Goal: Information Seeking & Learning: Learn about a topic

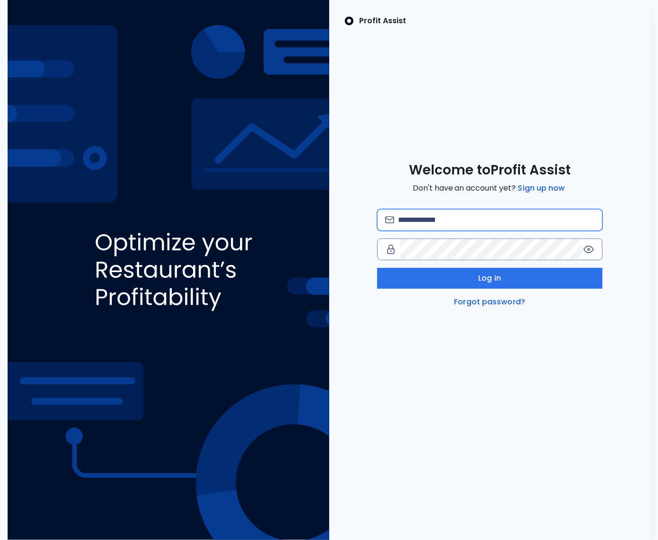
click at [444, 220] on input "email" at bounding box center [496, 220] width 196 height 21
click at [525, 221] on input "**********" at bounding box center [496, 220] width 196 height 21
type input "**********"
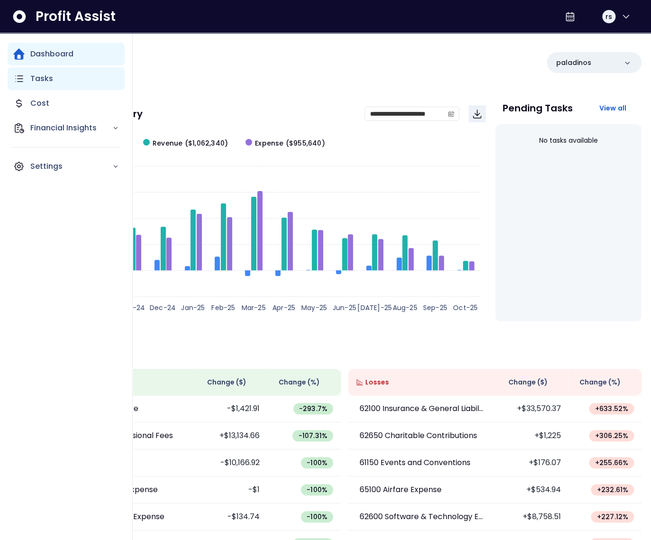
click at [25, 83] on div "Tasks" at bounding box center [66, 78] width 117 height 23
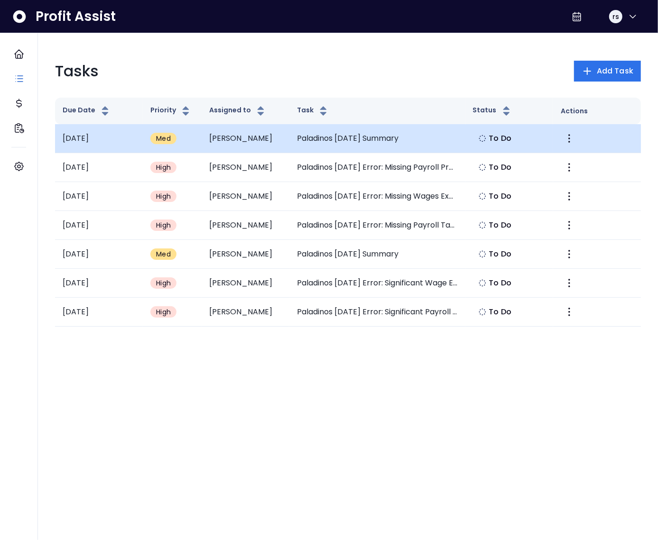
click at [291, 138] on td "Paladinos [DATE] Summary" at bounding box center [377, 138] width 176 height 29
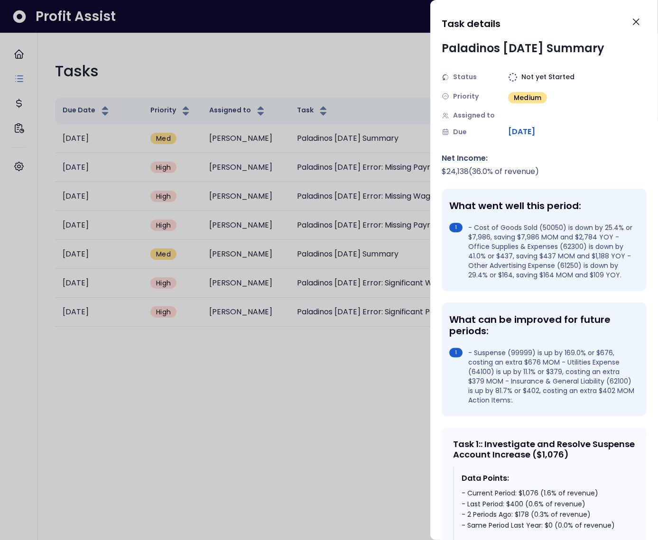
click at [312, 84] on div at bounding box center [329, 270] width 658 height 540
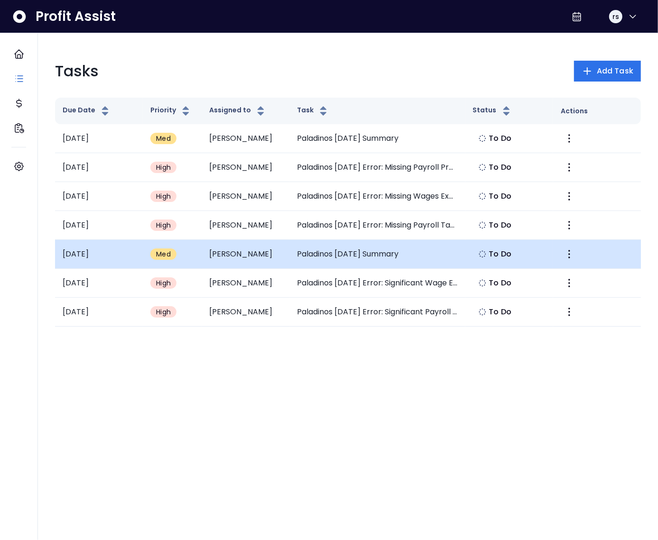
click at [368, 258] on td "Paladinos July 2025 Summary" at bounding box center [377, 254] width 176 height 29
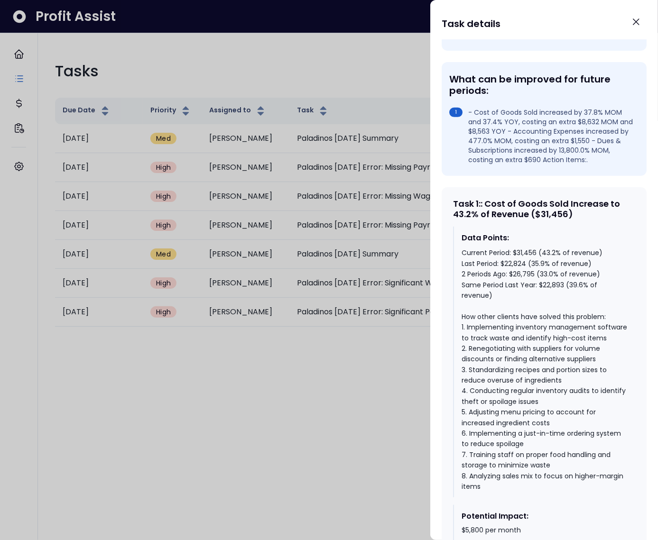
scroll to position [265, 0]
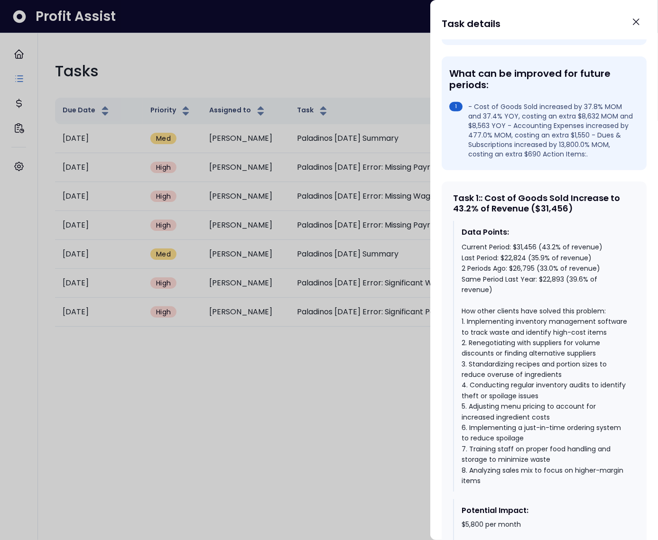
click at [423, 369] on div at bounding box center [329, 270] width 658 height 540
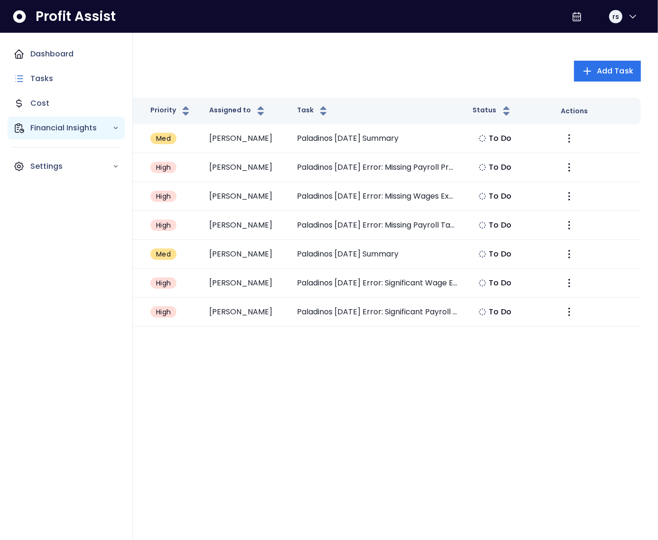
click at [24, 133] on icon "Main navigation" at bounding box center [18, 127] width 11 height 11
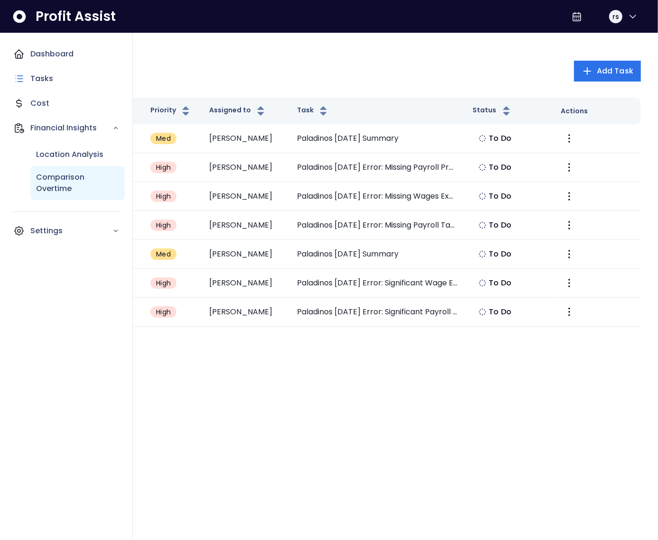
click at [53, 179] on p "Comparison Overtime" at bounding box center [77, 183] width 83 height 23
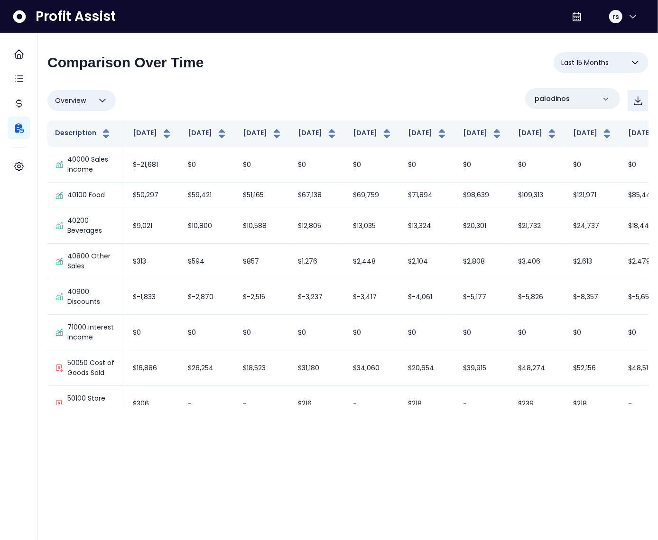
click at [83, 101] on span "Overview" at bounding box center [70, 100] width 31 height 11
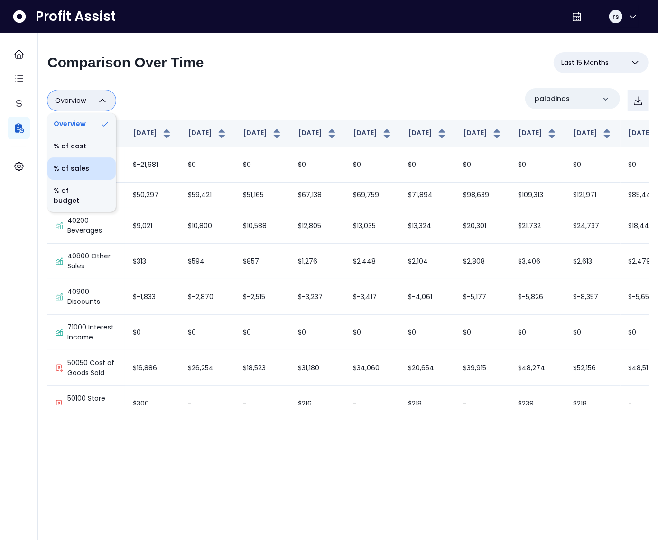
click at [77, 172] on li "% of sales" at bounding box center [81, 168] width 68 height 22
type input "*********"
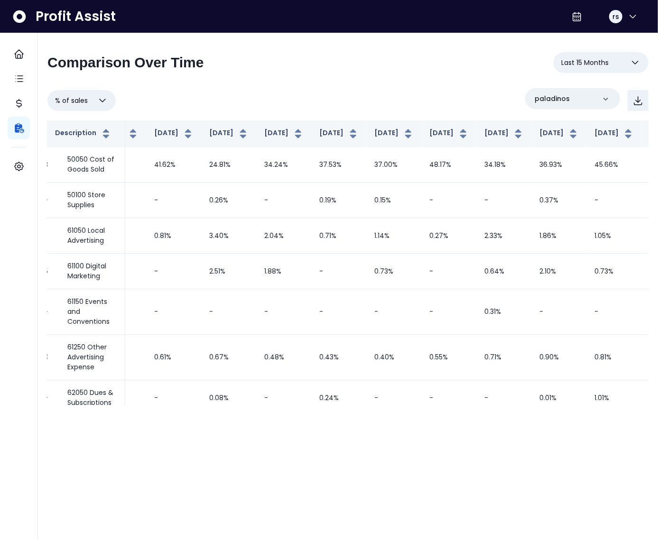
scroll to position [0, 236]
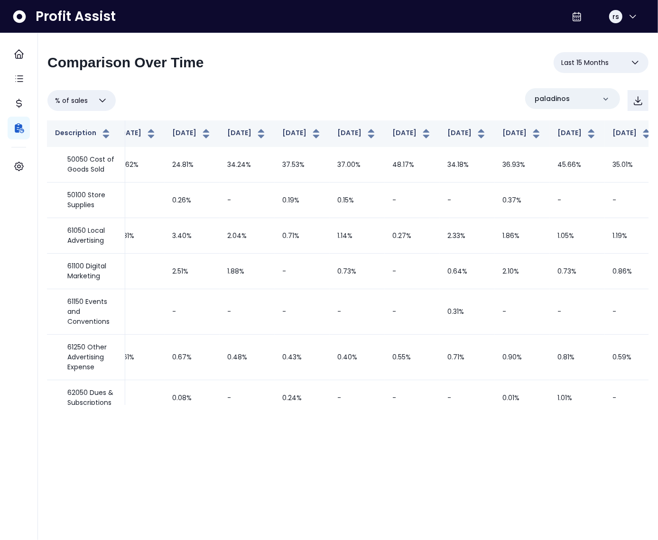
click at [592, 68] on span "Last 15 Months" at bounding box center [584, 62] width 47 height 11
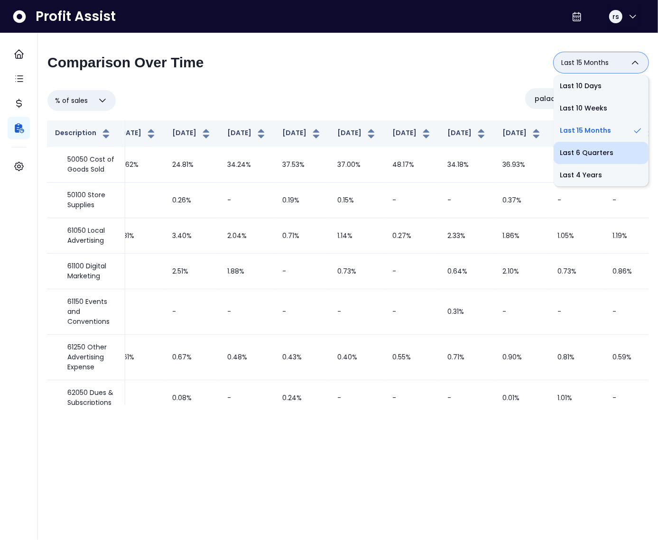
click at [596, 156] on li "Last 6 Quarters" at bounding box center [600, 153] width 95 height 22
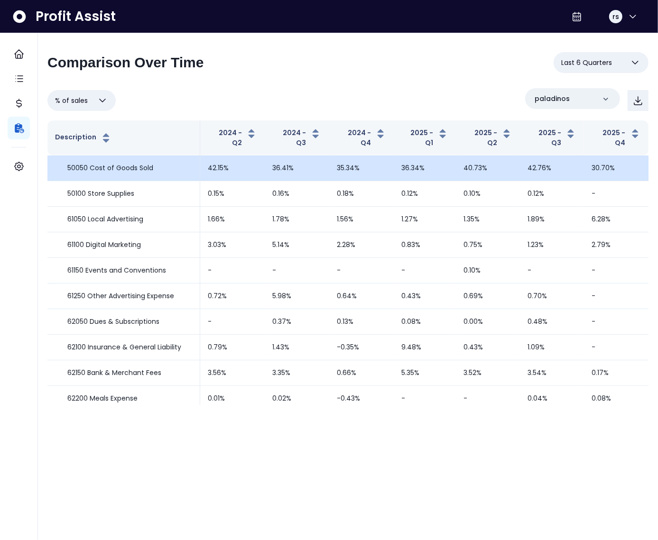
scroll to position [0, 0]
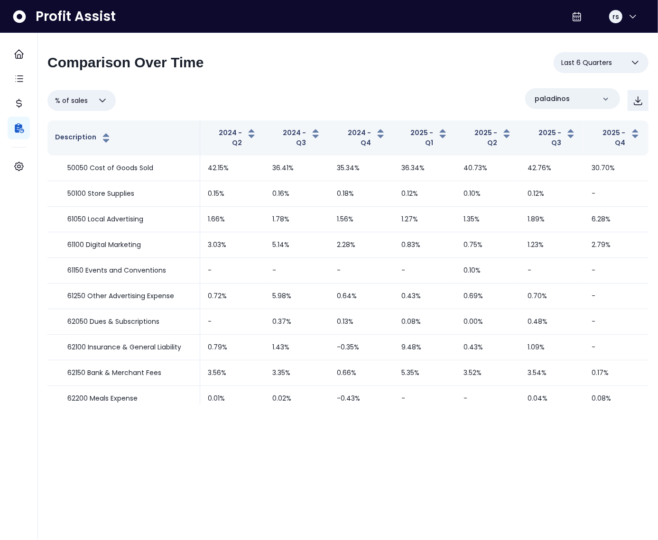
click at [582, 64] on span "Last 6 Quarters" at bounding box center [586, 62] width 51 height 11
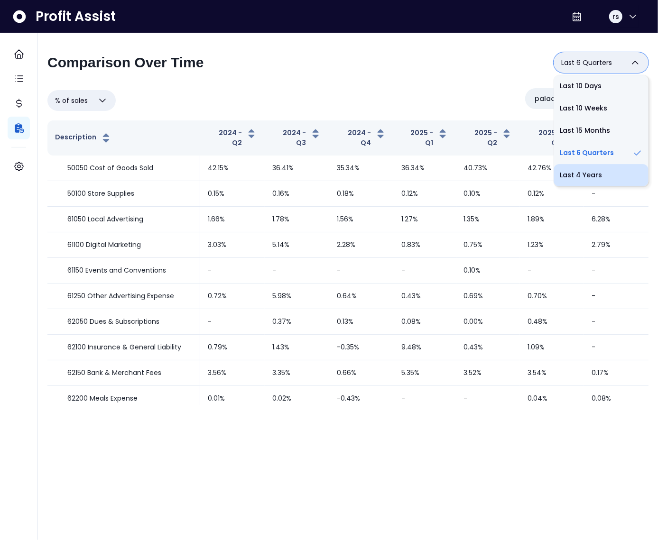
click at [587, 168] on li "Last 4 Years" at bounding box center [600, 175] width 95 height 22
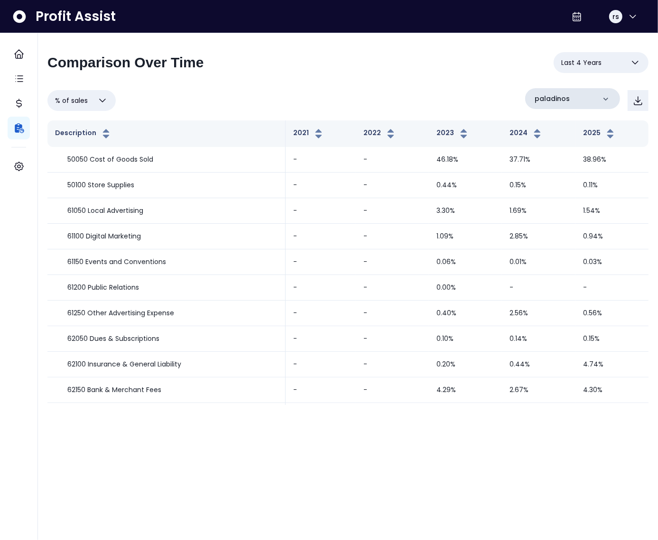
click at [574, 102] on div "paladinos" at bounding box center [572, 98] width 95 height 21
click at [504, 64] on div "**********" at bounding box center [347, 66] width 601 height 28
click at [563, 65] on span "Last 4 Years" at bounding box center [581, 62] width 40 height 11
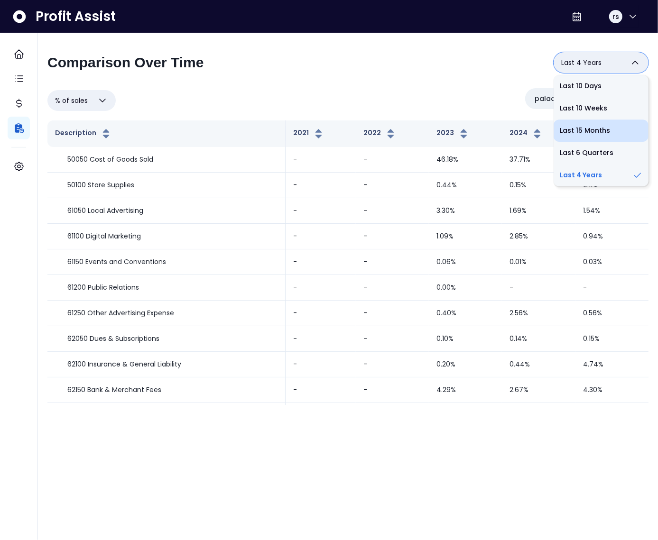
click at [580, 128] on li "Last 15 Months" at bounding box center [600, 130] width 95 height 22
type input "**********"
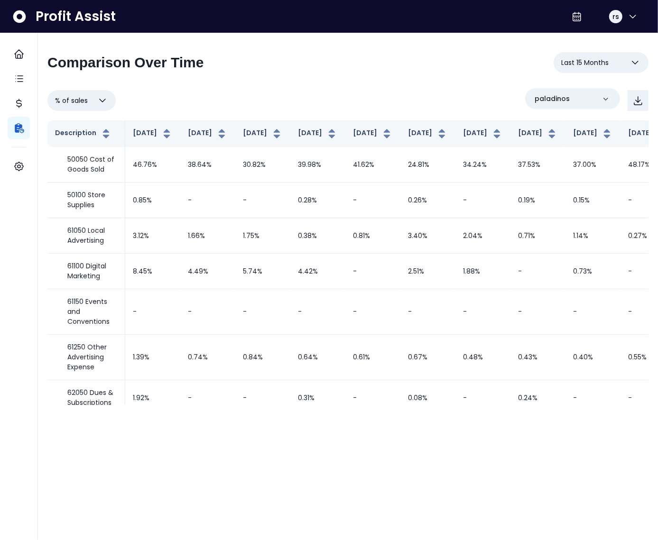
click at [376, 101] on div "% of sales Overview % of cost % of sales % of budget ********* paladinos" at bounding box center [347, 100] width 601 height 25
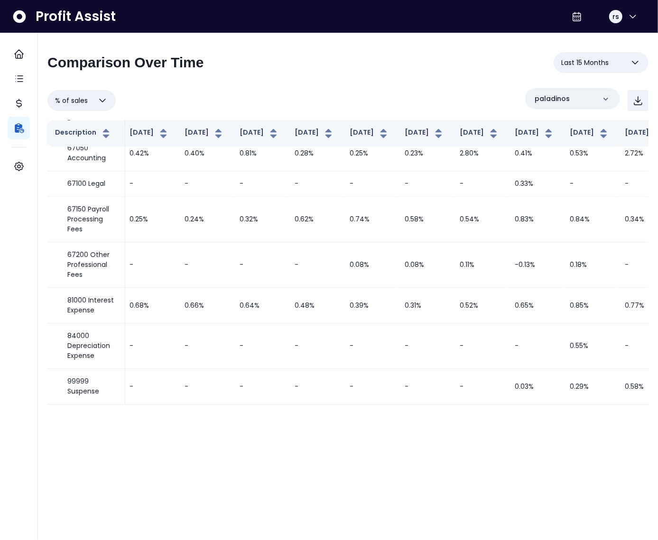
scroll to position [1296, 236]
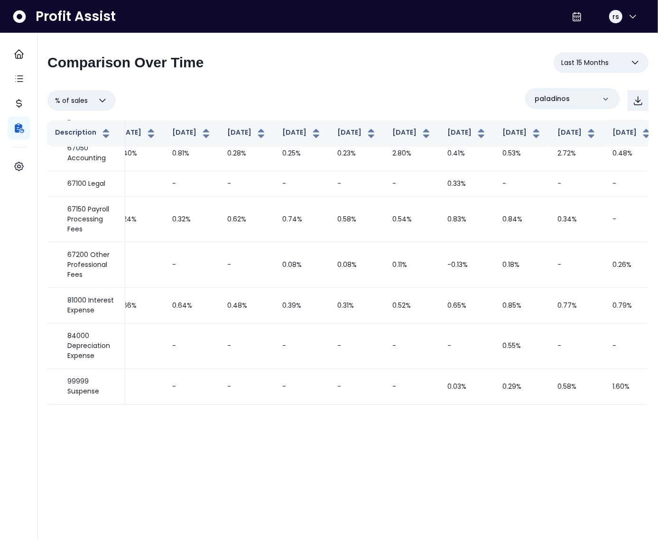
click at [98, 100] on icon "button" at bounding box center [102, 100] width 11 height 11
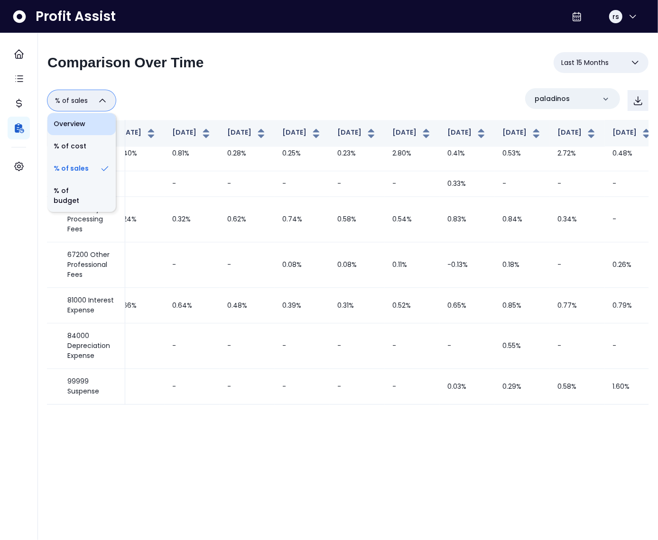
click at [91, 116] on li "Overview" at bounding box center [81, 124] width 68 height 22
type input "********"
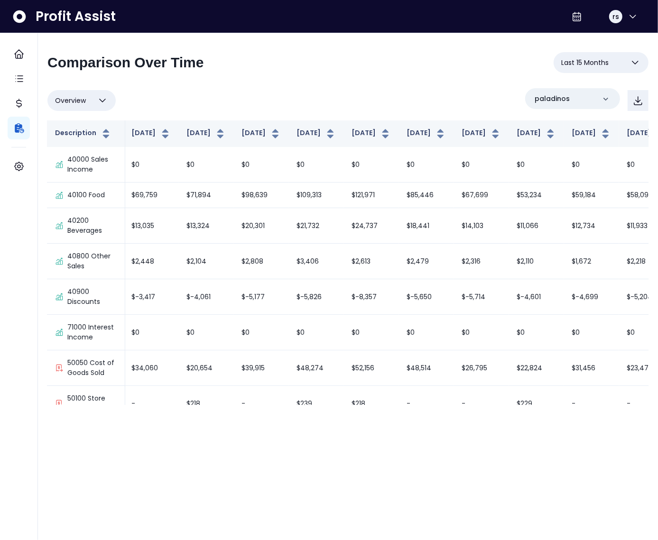
scroll to position [1499, 221]
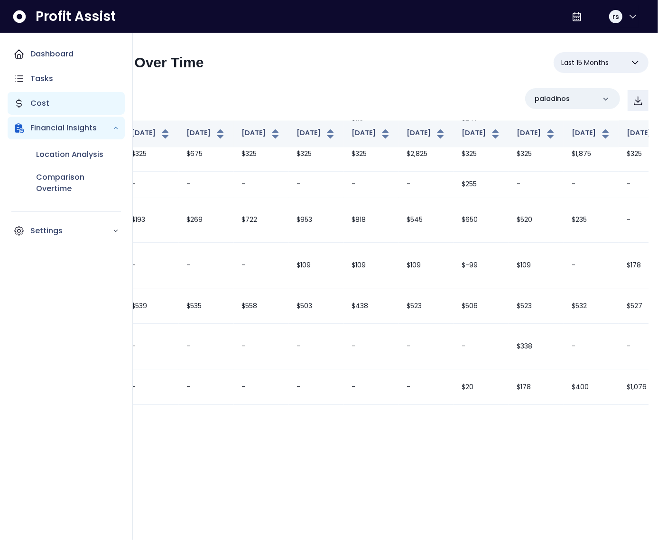
click at [38, 99] on p "Cost" at bounding box center [39, 103] width 19 height 11
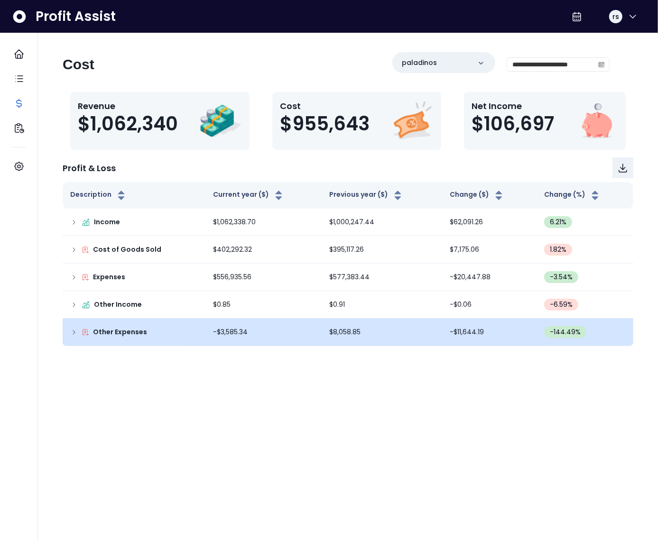
click at [74, 329] on icon at bounding box center [74, 333] width 8 height 8
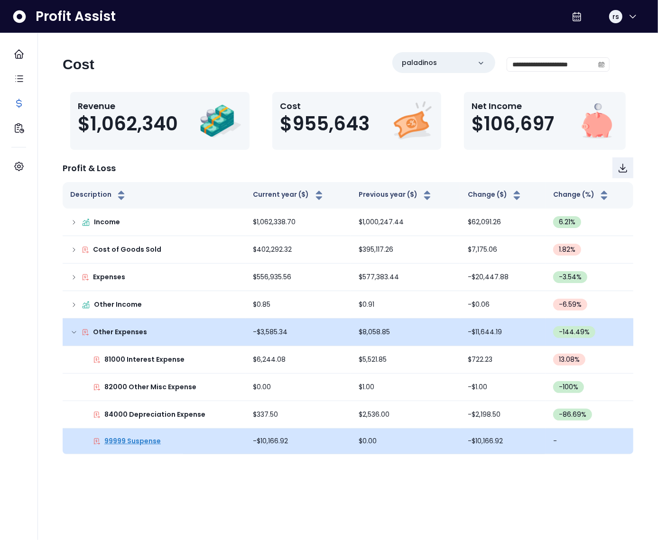
click at [146, 440] on p "99999 Suspense" at bounding box center [132, 441] width 56 height 10
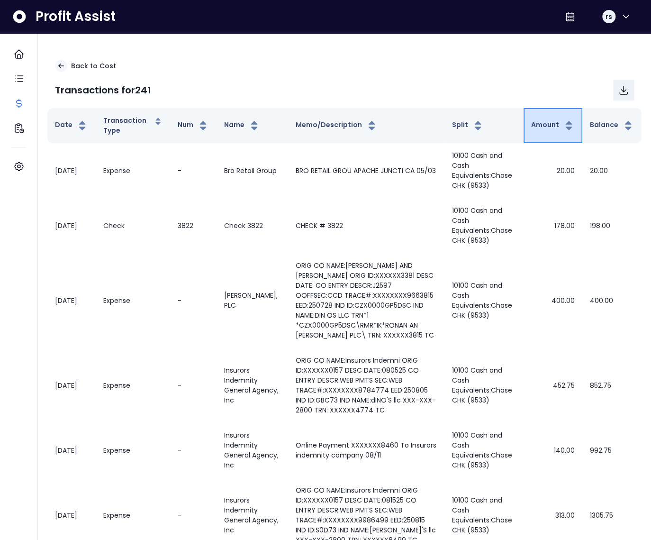
click at [532, 131] on button "Amount" at bounding box center [554, 125] width 44 height 11
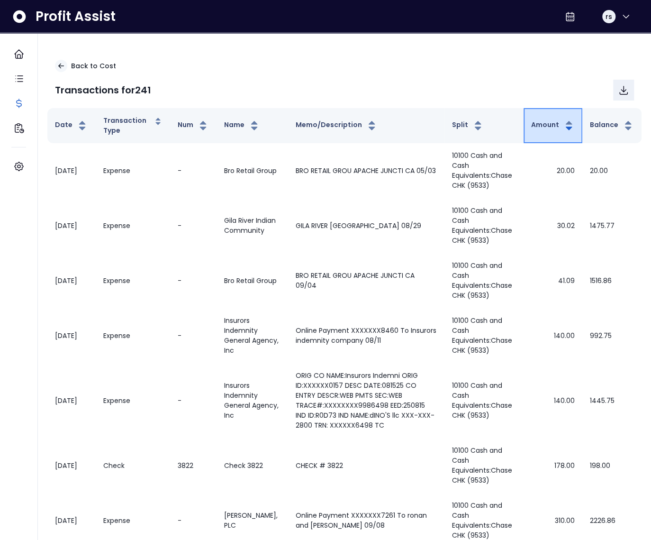
click at [539, 129] on button "Amount" at bounding box center [554, 125] width 44 height 11
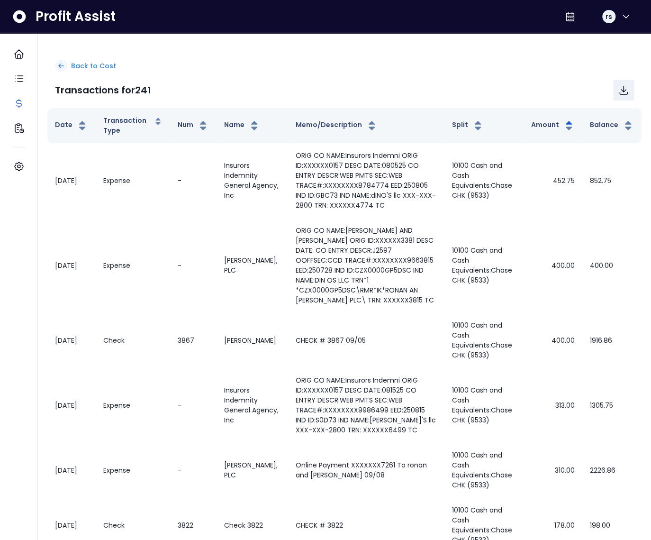
click at [88, 62] on p "Back to Cost" at bounding box center [93, 66] width 45 height 10
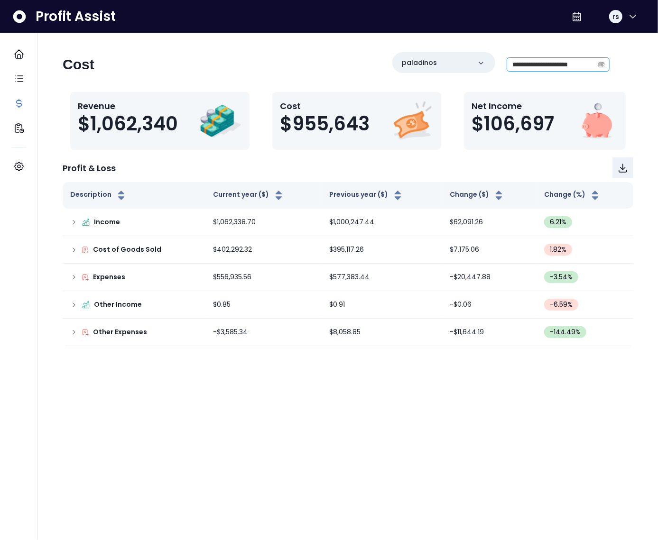
click at [600, 62] on icon "calendar" at bounding box center [601, 64] width 7 height 7
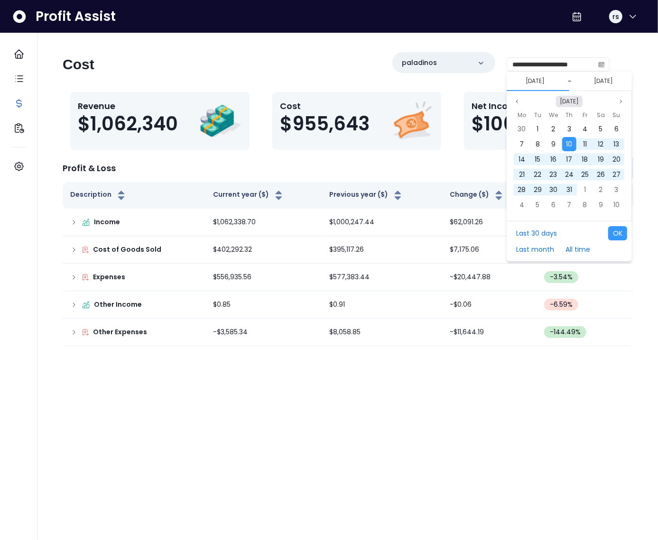
click at [569, 100] on button "Oct 2024" at bounding box center [569, 101] width 27 height 11
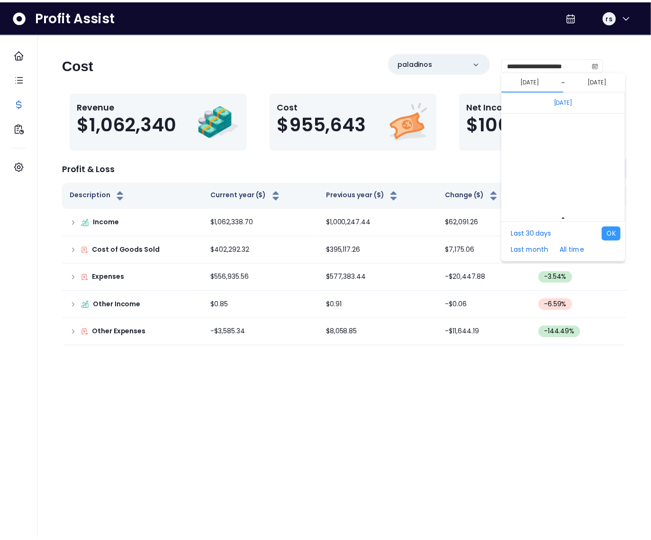
scroll to position [6349, 0]
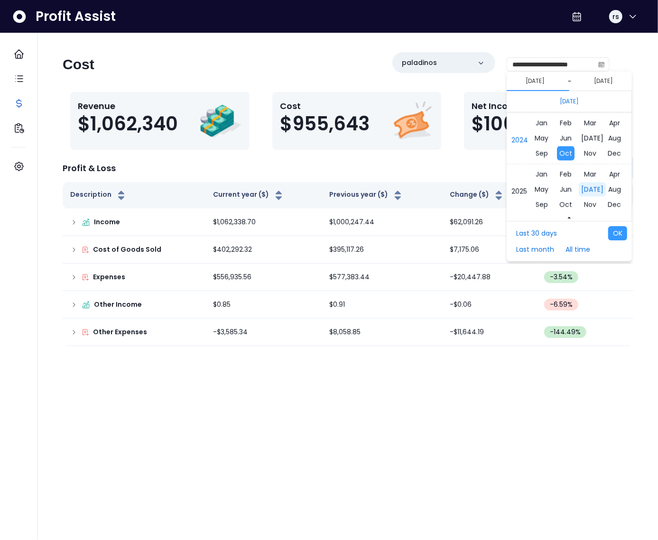
click at [588, 187] on span "Jul" at bounding box center [591, 189] width 27 height 14
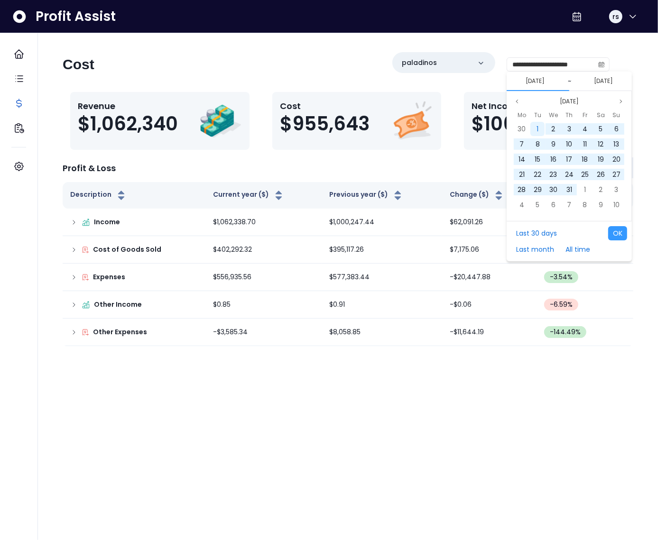
click at [532, 127] on div "1" at bounding box center [537, 129] width 14 height 14
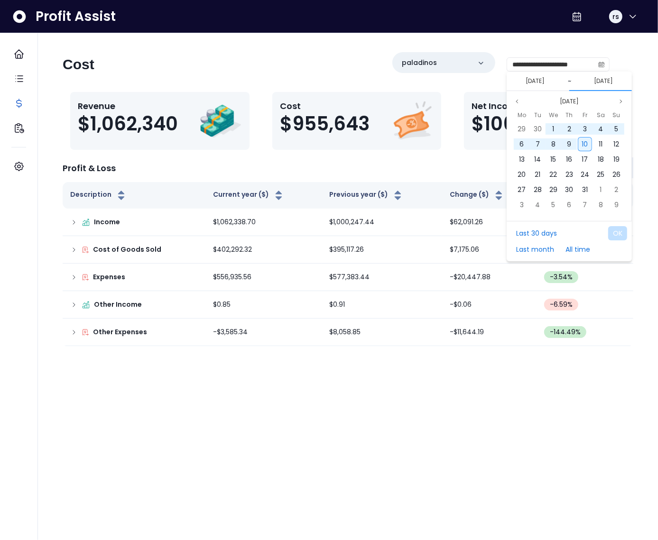
click at [583, 143] on span "10" at bounding box center [585, 143] width 6 height 9
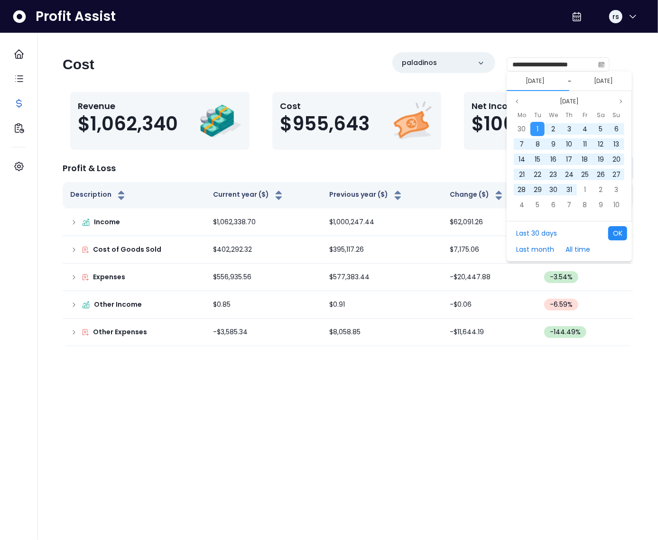
click at [617, 232] on button "OK" at bounding box center [617, 233] width 19 height 14
type input "**********"
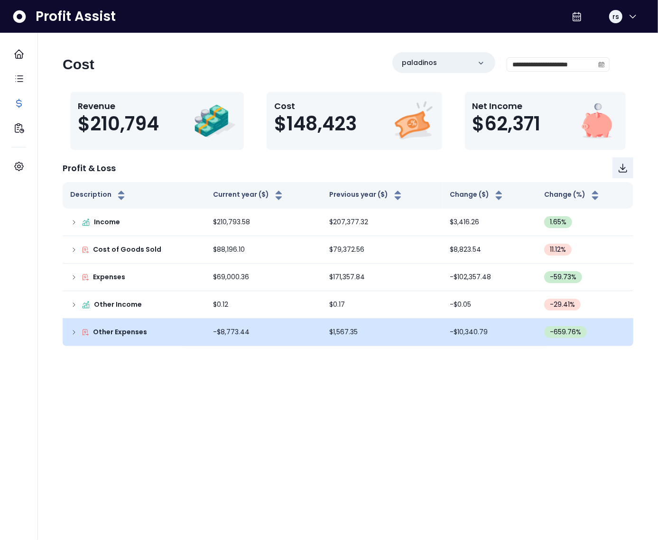
click at [73, 333] on icon at bounding box center [74, 332] width 2 height 4
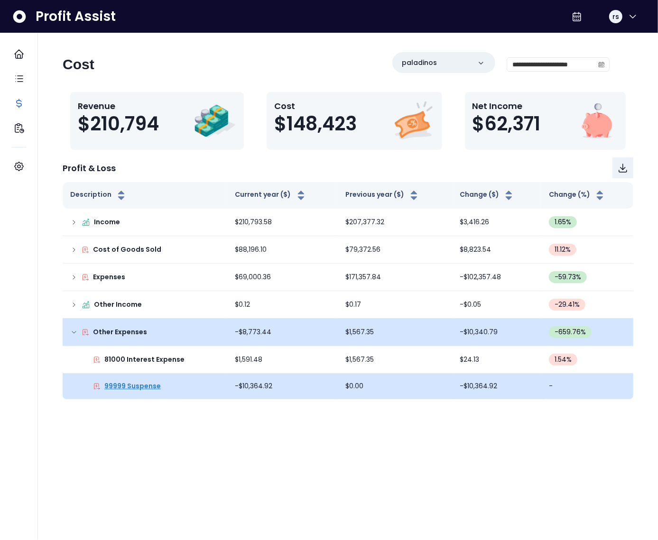
click at [119, 388] on p "99999 Suspense" at bounding box center [132, 386] width 56 height 10
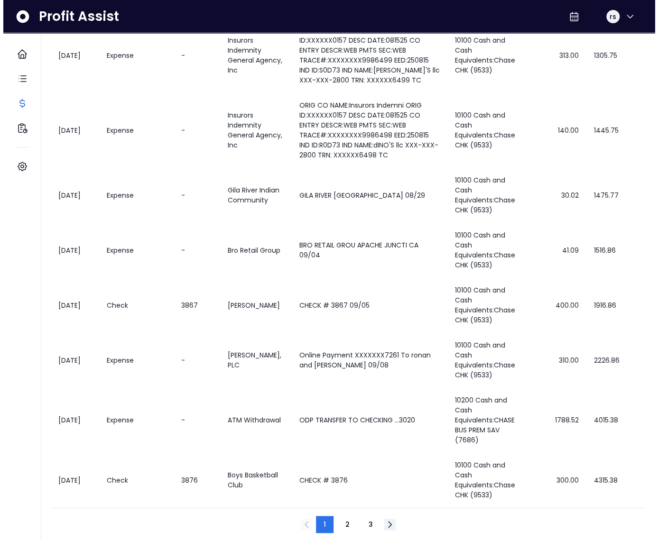
scroll to position [0, 0]
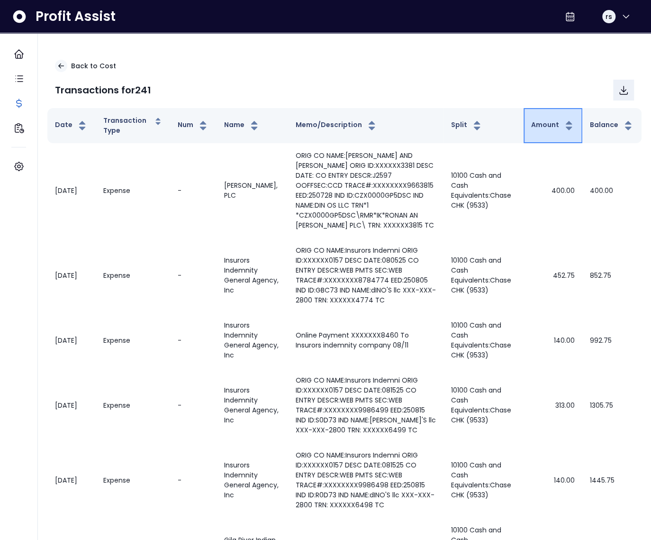
click at [542, 124] on button "Amount" at bounding box center [554, 125] width 44 height 11
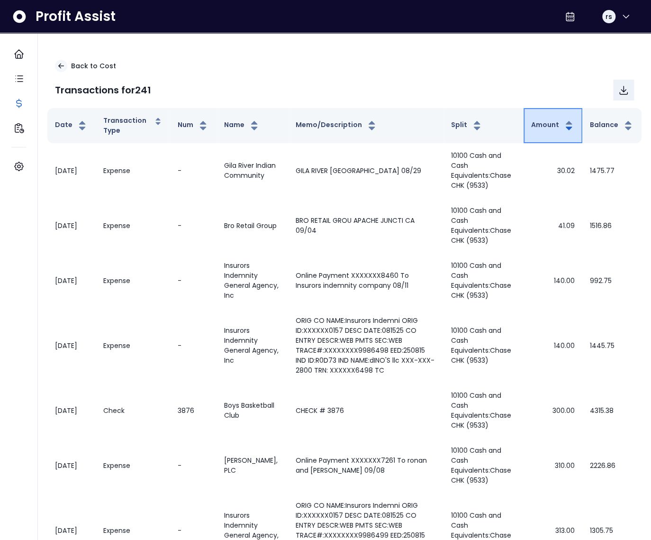
click at [541, 124] on button "Amount" at bounding box center [554, 125] width 44 height 11
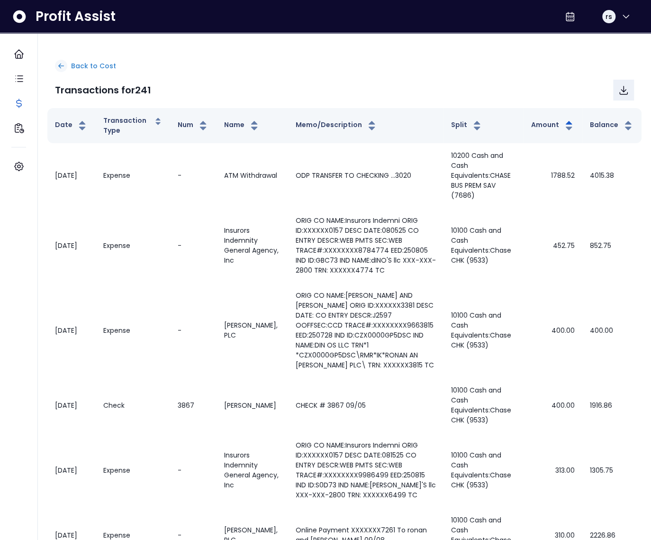
click at [64, 62] on icon at bounding box center [61, 66] width 9 height 9
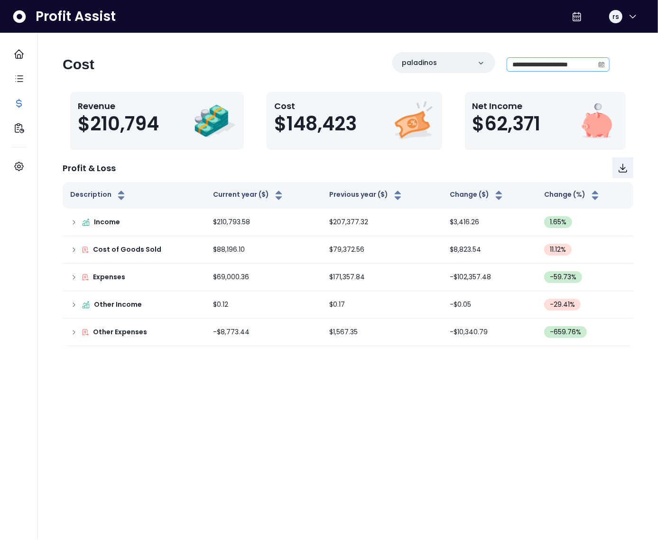
click at [598, 66] on icon "calendar" at bounding box center [601, 64] width 7 height 7
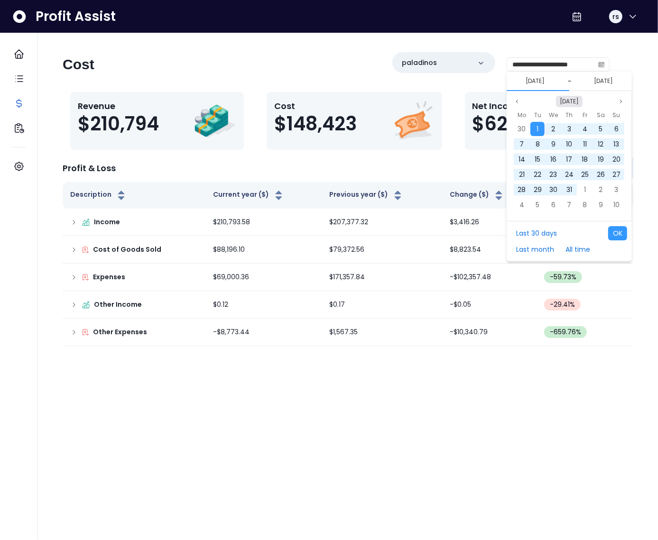
click at [570, 102] on button "Jul 2025" at bounding box center [569, 101] width 27 height 11
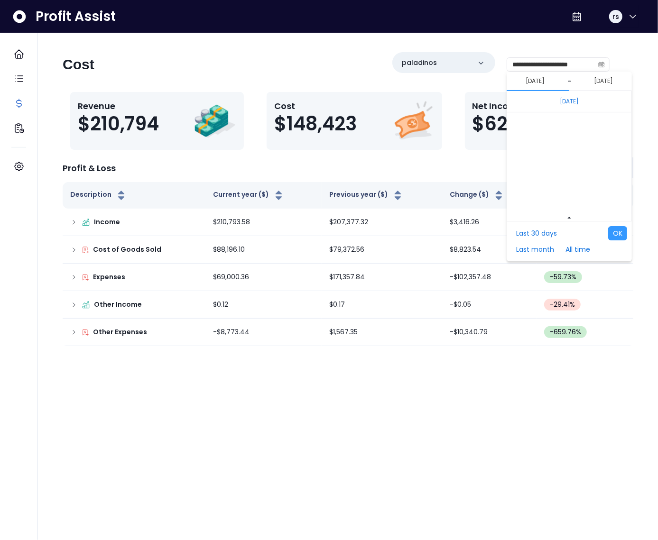
scroll to position [6401, 0]
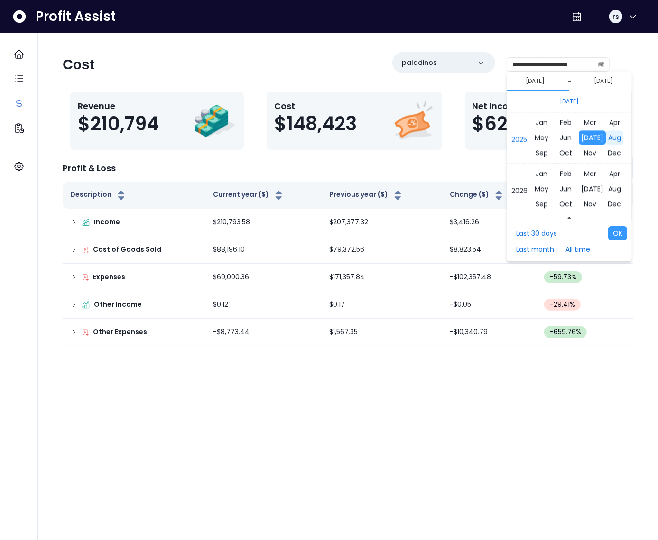
click at [612, 138] on span "Aug" at bounding box center [614, 137] width 18 height 14
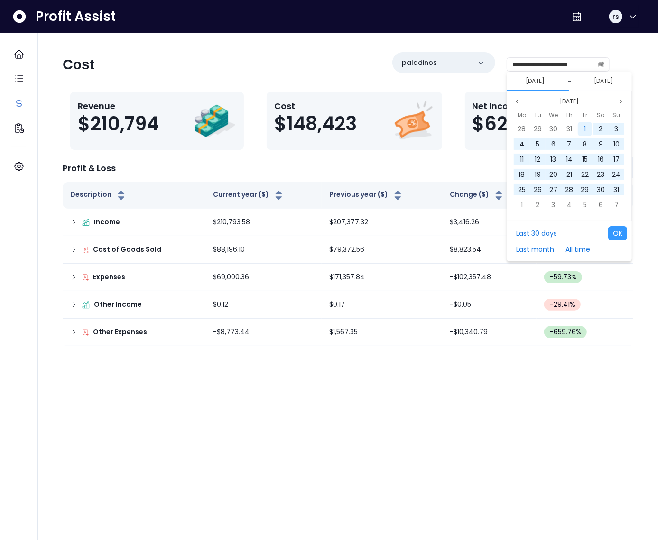
click at [579, 128] on div "1" at bounding box center [585, 129] width 14 height 14
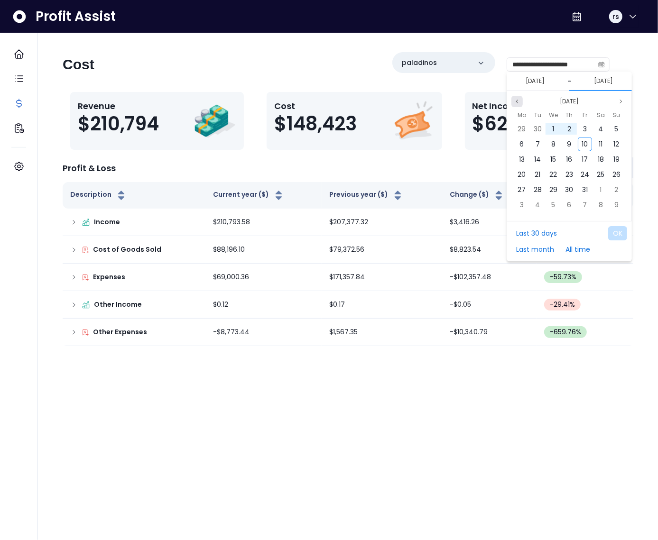
click at [514, 100] on icon "page previous" at bounding box center [517, 102] width 6 height 6
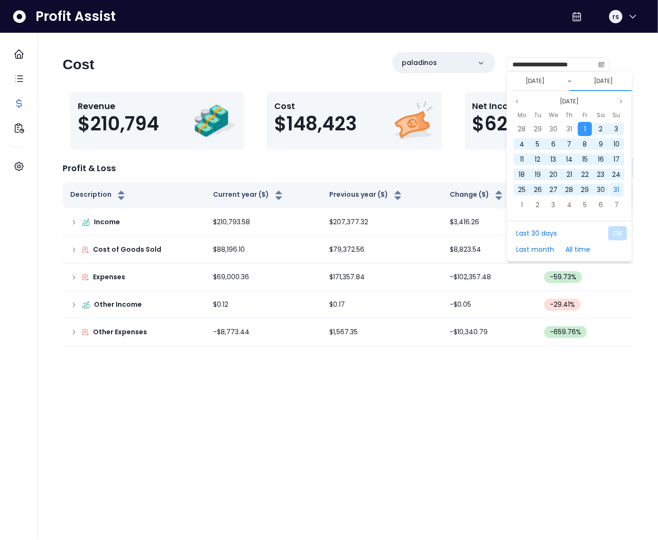
click at [617, 185] on span "31" at bounding box center [617, 189] width 6 height 9
click at [626, 234] on button "OK" at bounding box center [617, 233] width 19 height 14
type input "**********"
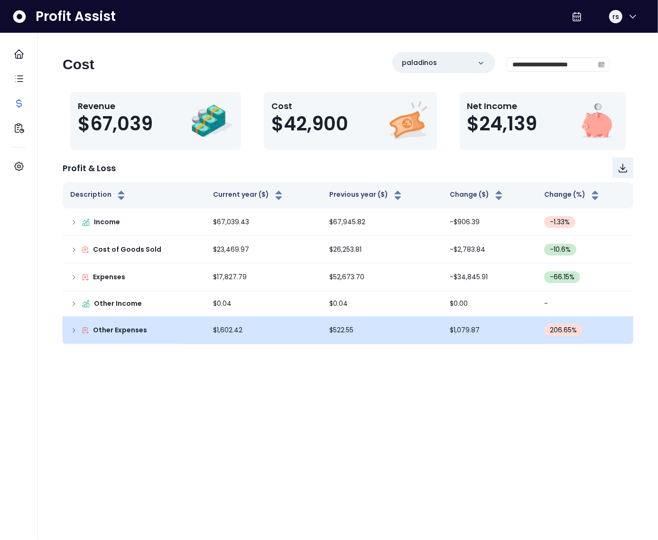
click at [70, 331] on icon at bounding box center [74, 331] width 8 height 8
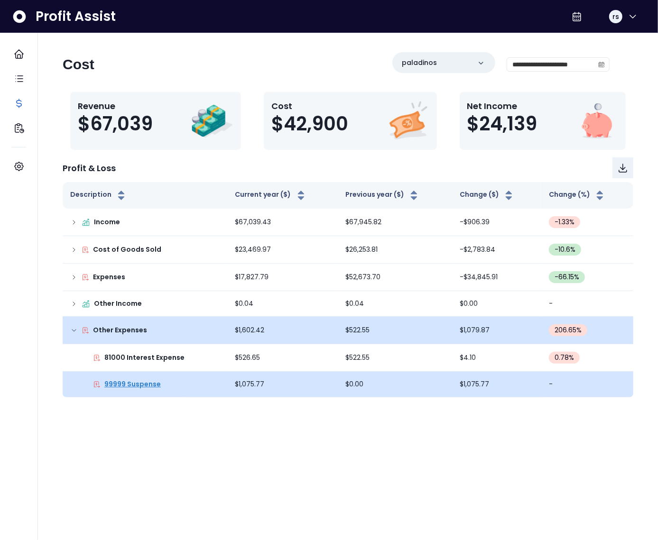
click at [128, 385] on p "99999 Suspense" at bounding box center [132, 384] width 56 height 10
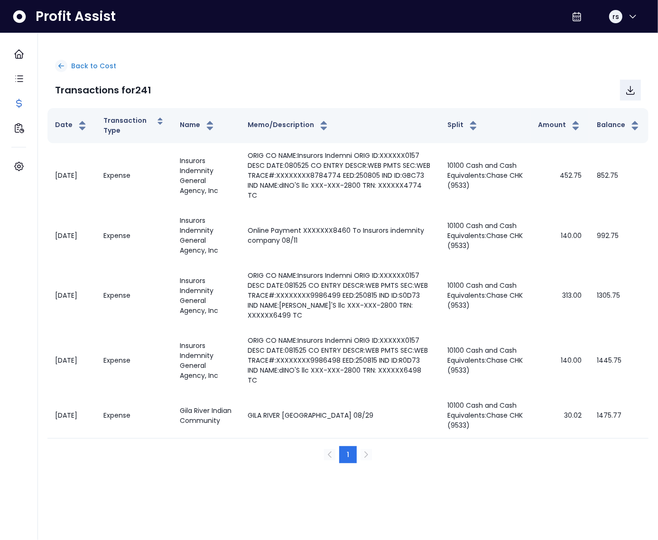
click at [67, 66] on div "Back to Cost" at bounding box center [348, 66] width 586 height 12
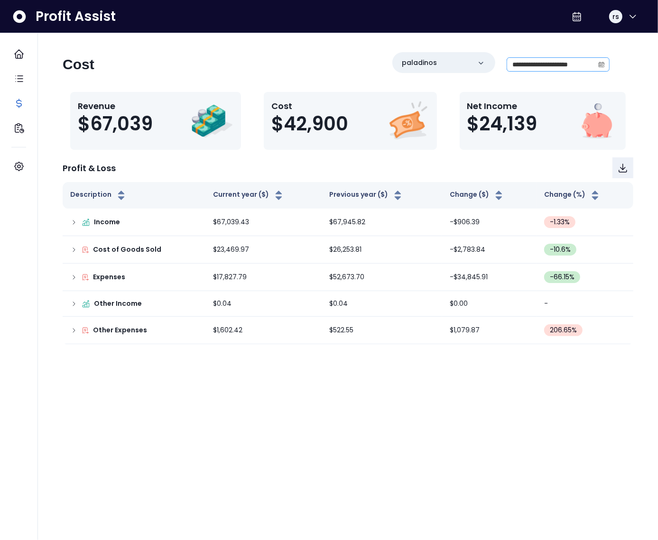
click at [602, 65] on icon "calendar" at bounding box center [601, 64] width 7 height 7
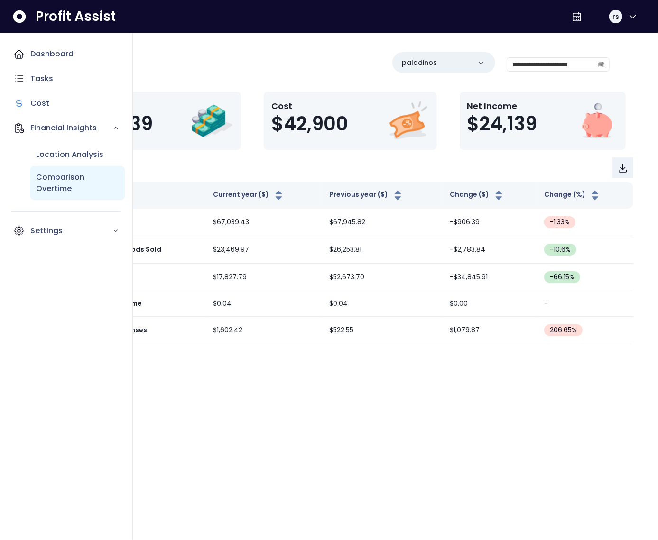
click at [60, 183] on p "Comparison Overtime" at bounding box center [77, 183] width 83 height 23
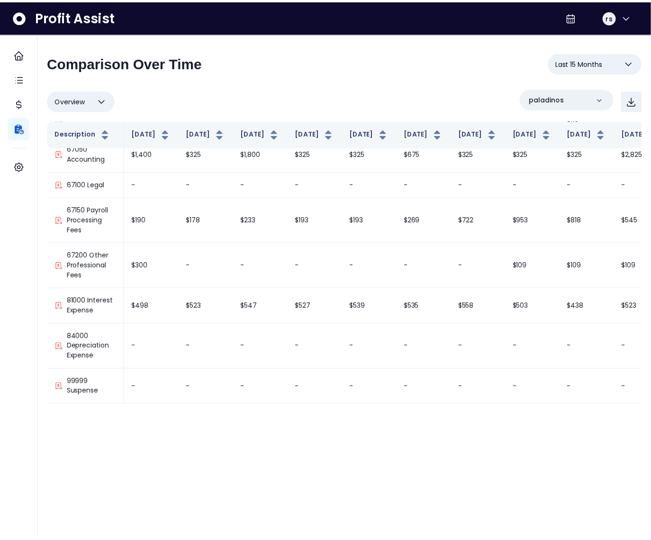
scroll to position [1499, 236]
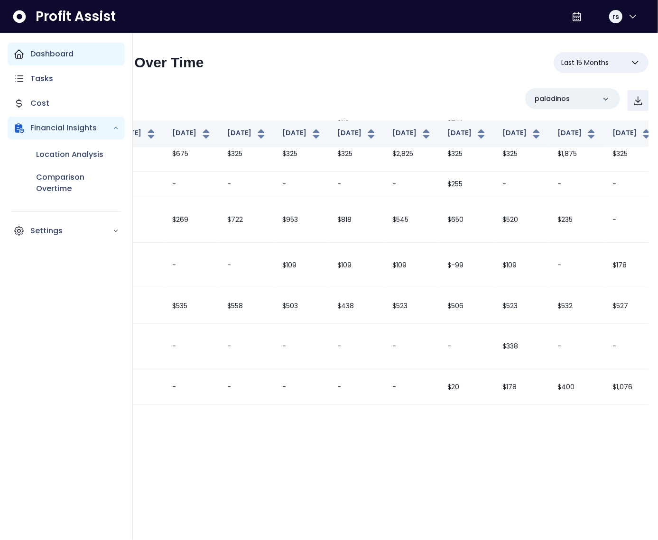
click at [66, 53] on p "Dashboard" at bounding box center [51, 53] width 43 height 11
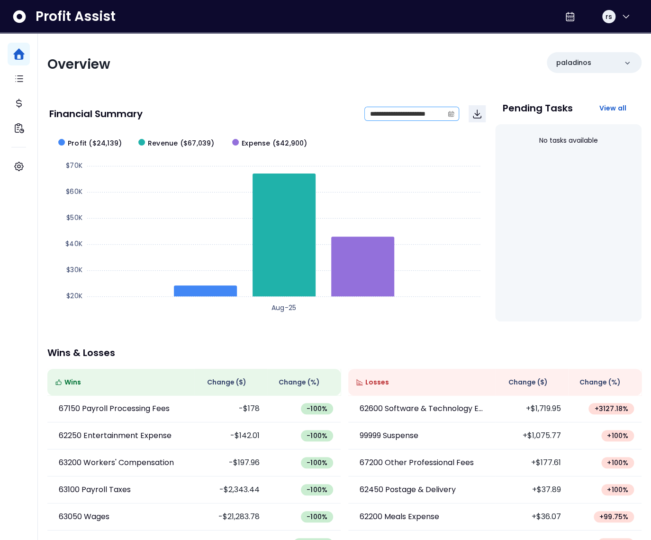
click at [448, 113] on icon "calendar" at bounding box center [451, 113] width 7 height 7
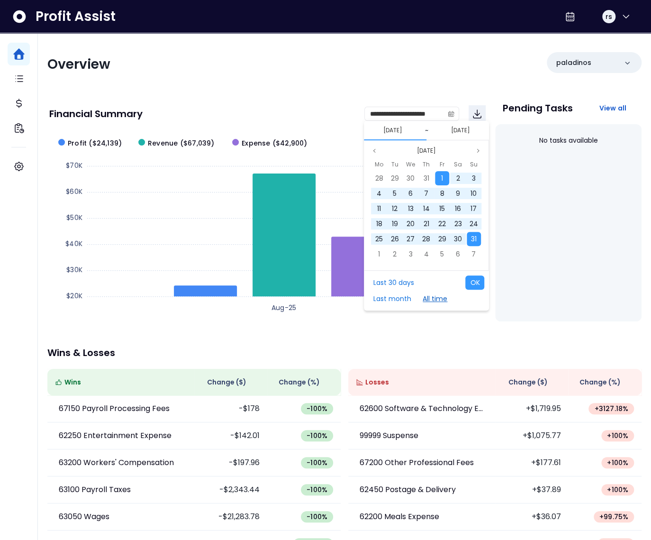
click at [431, 302] on button "All time" at bounding box center [435, 299] width 34 height 14
click at [487, 286] on div "Last 30 days Last month All time OK" at bounding box center [426, 290] width 125 height 40
click at [479, 287] on button "OK" at bounding box center [475, 282] width 19 height 14
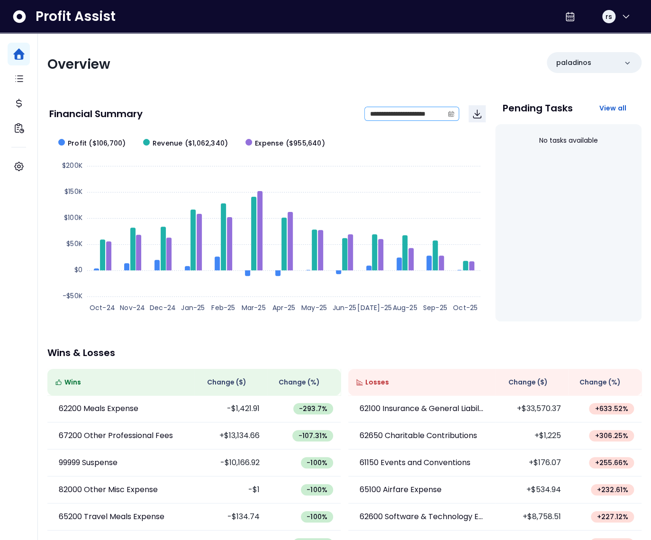
click at [452, 112] on icon "calendar" at bounding box center [451, 114] width 6 height 5
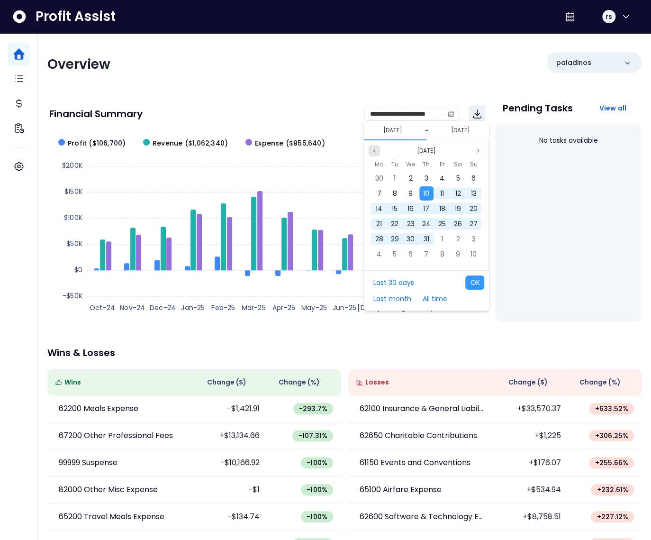
click at [375, 154] on button "Previous month" at bounding box center [374, 150] width 11 height 11
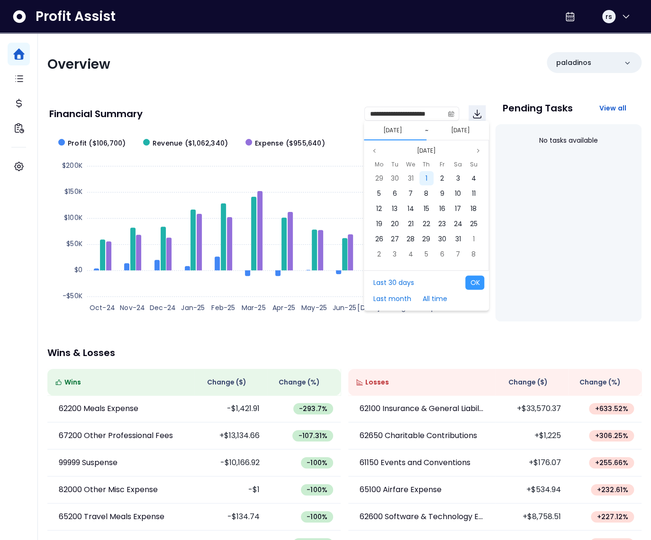
click at [429, 175] on div "1" at bounding box center [427, 178] width 14 height 14
click at [379, 151] on button "Previous month" at bounding box center [374, 150] width 11 height 11
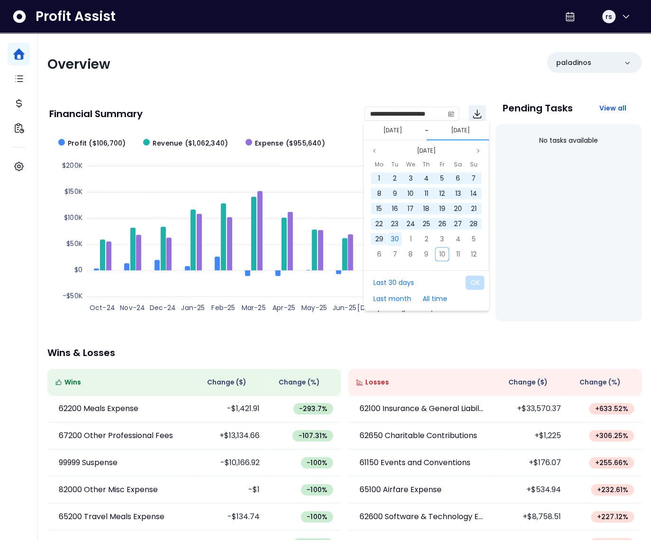
click at [400, 240] on div "30" at bounding box center [395, 239] width 14 height 14
click at [472, 281] on button "OK" at bounding box center [475, 282] width 19 height 14
type input "**********"
